Goal: Information Seeking & Learning: Learn about a topic

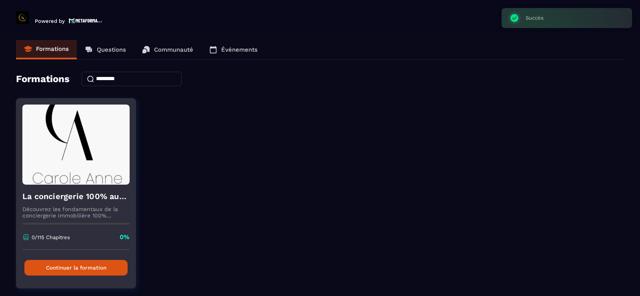
click at [52, 236] on p "0/115 Chapitres" at bounding box center [51, 237] width 38 height 6
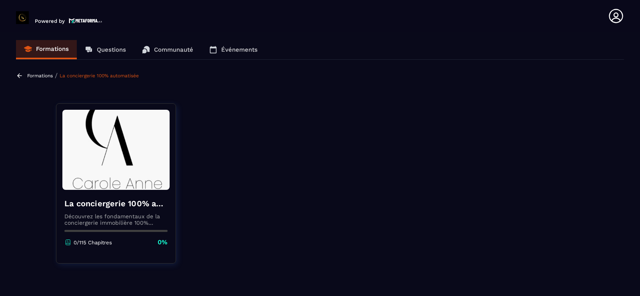
click at [49, 52] on link "Formations" at bounding box center [46, 49] width 61 height 19
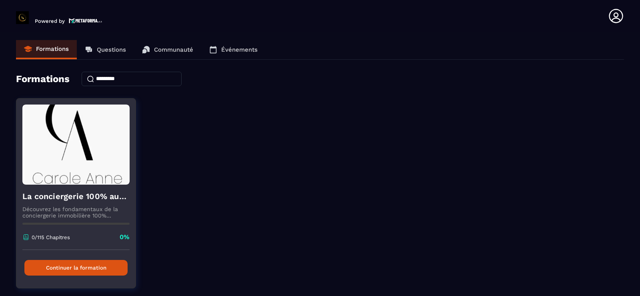
click at [64, 202] on h4 "La conciergerie 100% automatisée" at bounding box center [75, 195] width 107 height 11
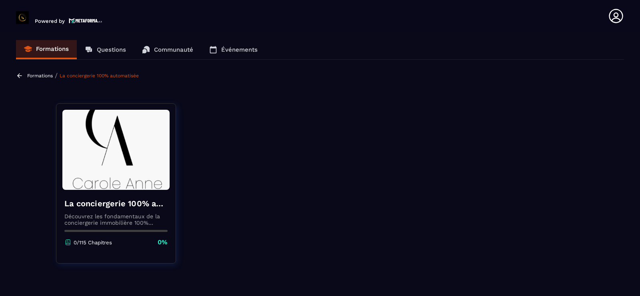
click at [162, 236] on div "La conciergerie 100% automatisée Découvrez les fondamentaux de la conciergerie …" at bounding box center [115, 222] width 119 height 65
click at [231, 53] on link "Événements" at bounding box center [233, 49] width 64 height 19
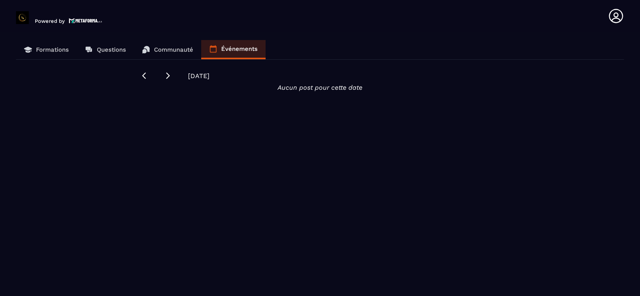
click at [200, 76] on span "[DATE]" at bounding box center [199, 76] width 22 height 8
click at [166, 53] on p "Communauté" at bounding box center [173, 49] width 39 height 7
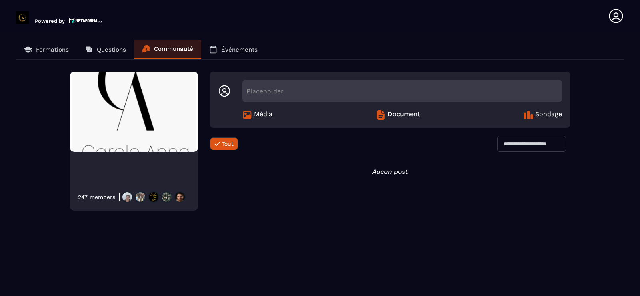
click at [391, 116] on span "Document" at bounding box center [404, 115] width 33 height 10
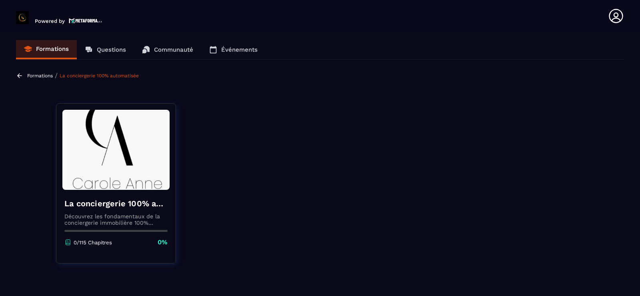
click at [56, 52] on p "Formations" at bounding box center [52, 48] width 33 height 7
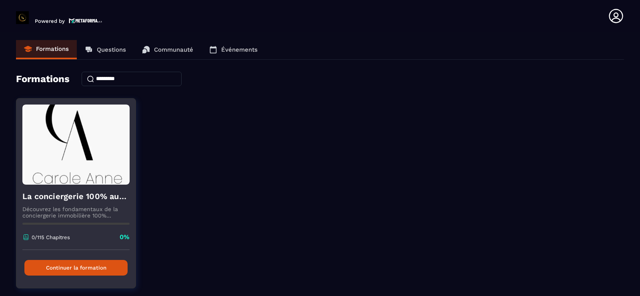
click at [65, 182] on img at bounding box center [75, 144] width 107 height 80
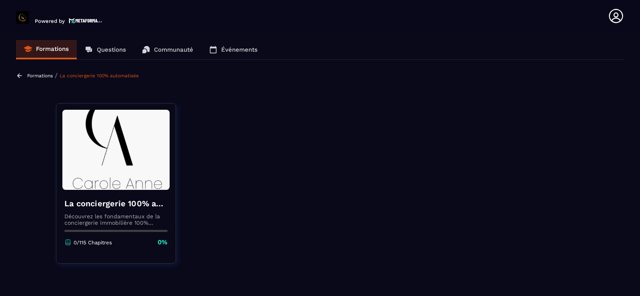
click at [110, 48] on p "Questions" at bounding box center [111, 49] width 29 height 7
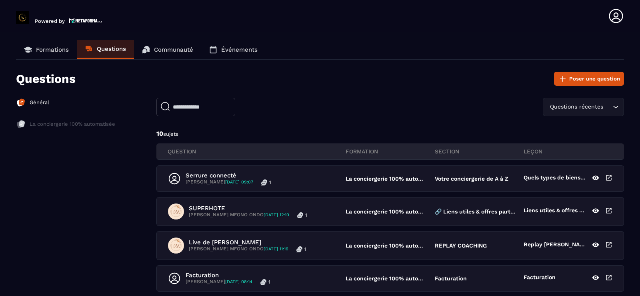
click at [49, 50] on p "Formations" at bounding box center [52, 49] width 33 height 7
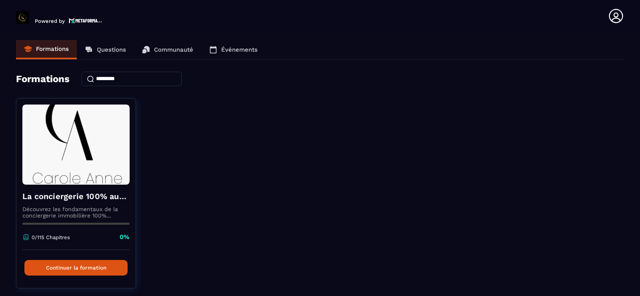
click at [44, 86] on div "Formations" at bounding box center [320, 79] width 608 height 14
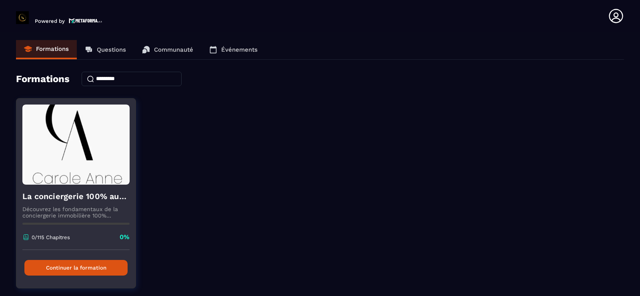
click at [68, 242] on div "0/115 Chapitres 0%" at bounding box center [75, 240] width 107 height 17
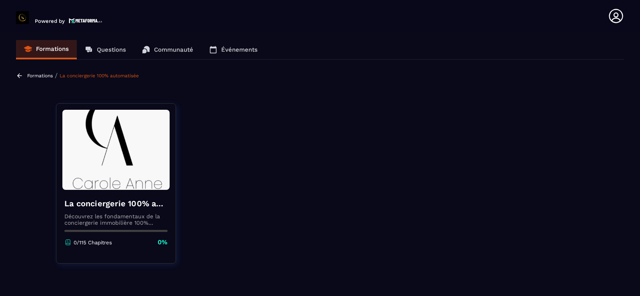
click at [89, 238] on div "0/115 Chapitres 0%" at bounding box center [115, 242] width 103 height 9
